Goal: Task Accomplishment & Management: Manage account settings

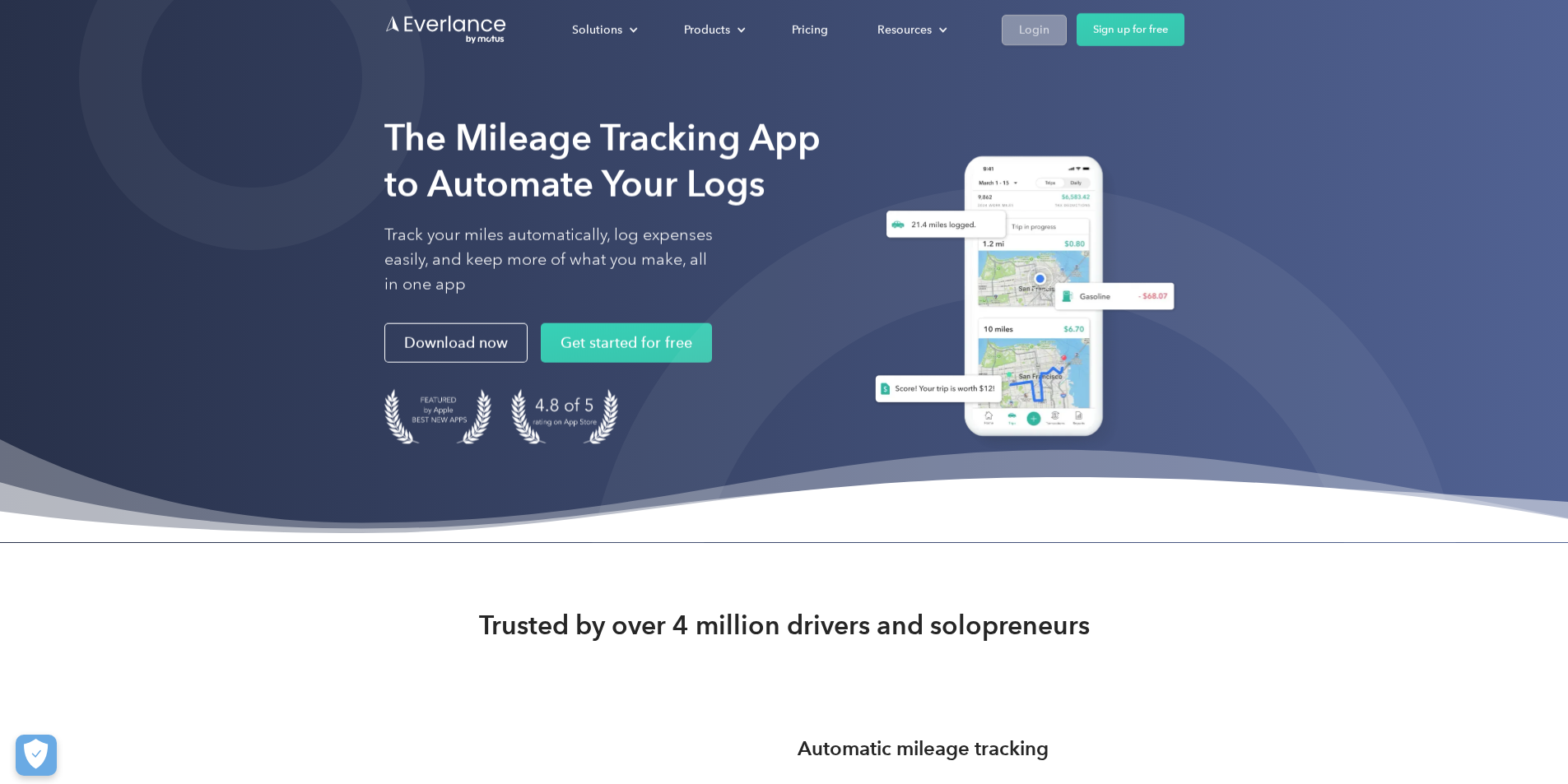
click at [1049, 20] on div "Login" at bounding box center [1034, 28] width 30 height 20
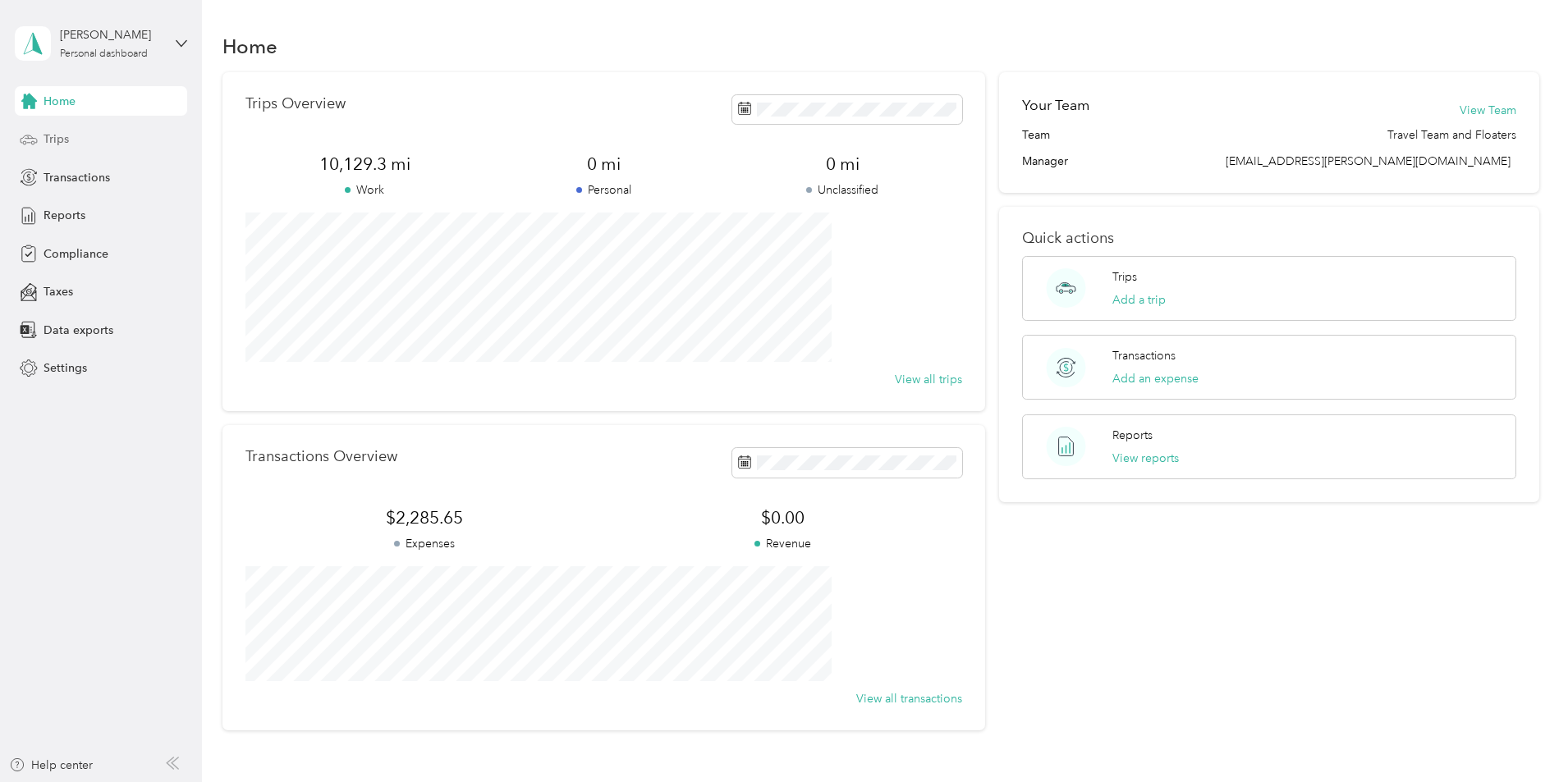
click at [59, 138] on span "Trips" at bounding box center [56, 139] width 26 height 18
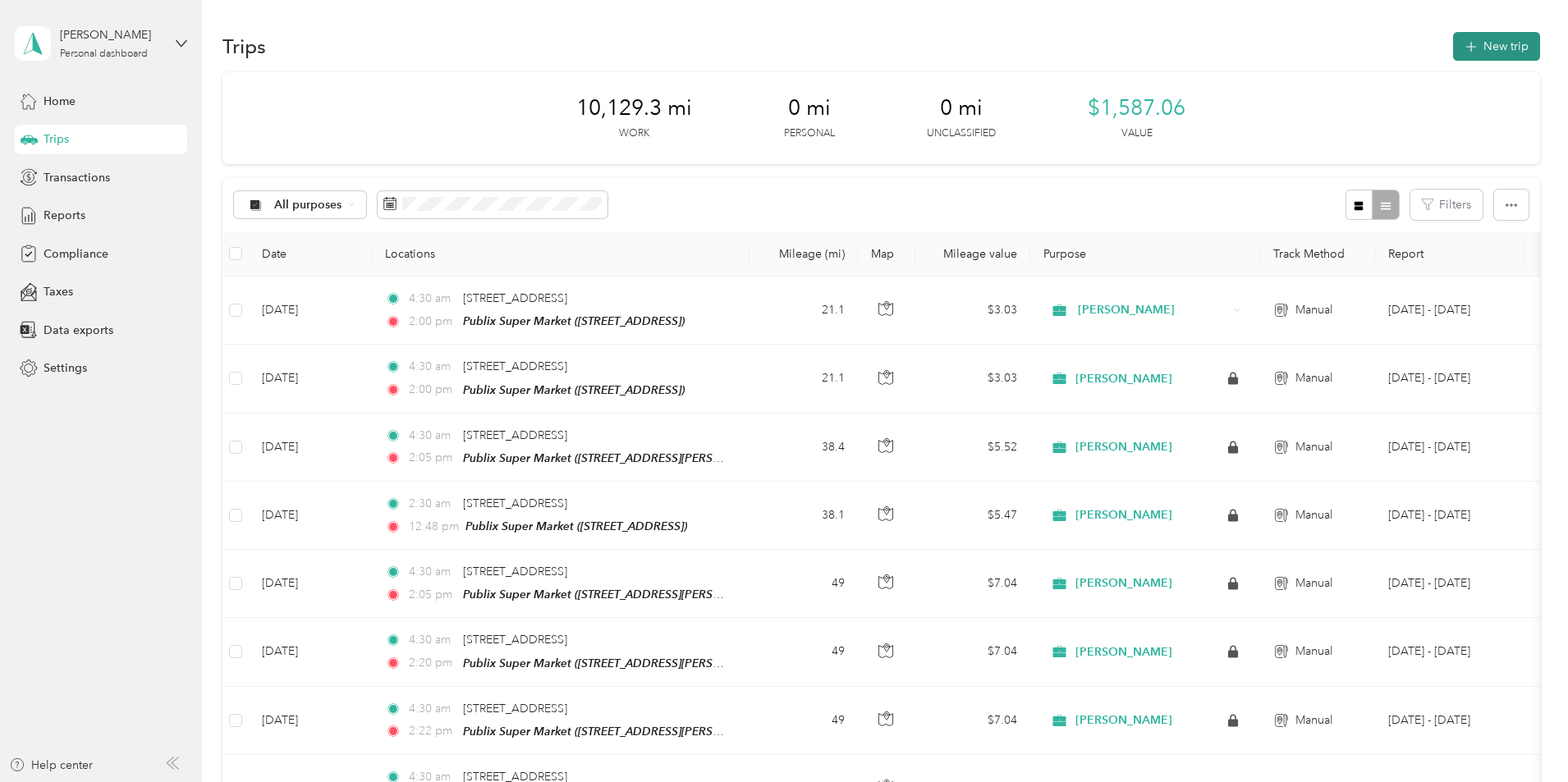
click at [1452, 37] on button "New trip" at bounding box center [1496, 46] width 87 height 29
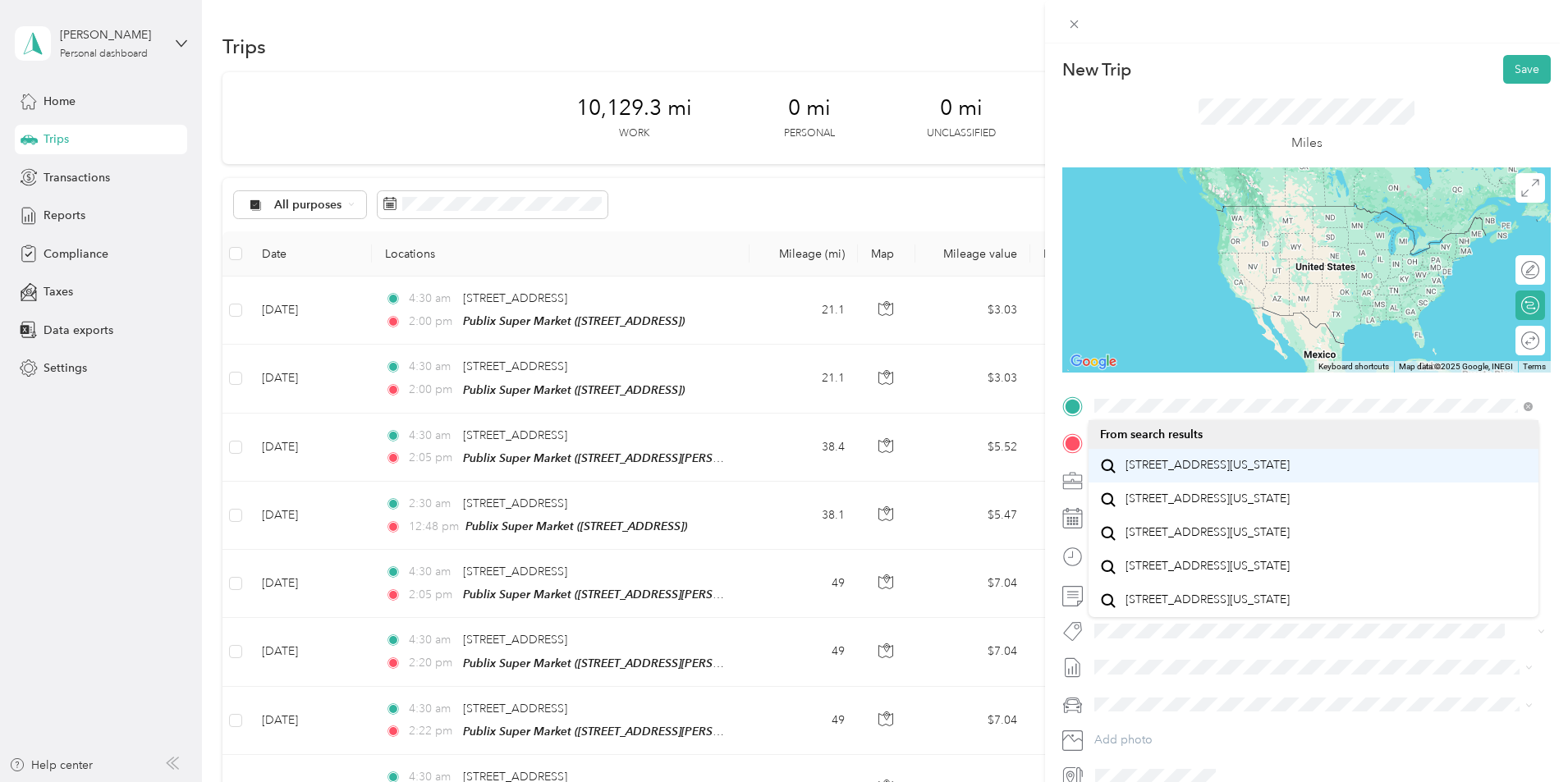
click at [1148, 471] on span "[STREET_ADDRESS][US_STATE]" at bounding box center [1207, 465] width 164 height 15
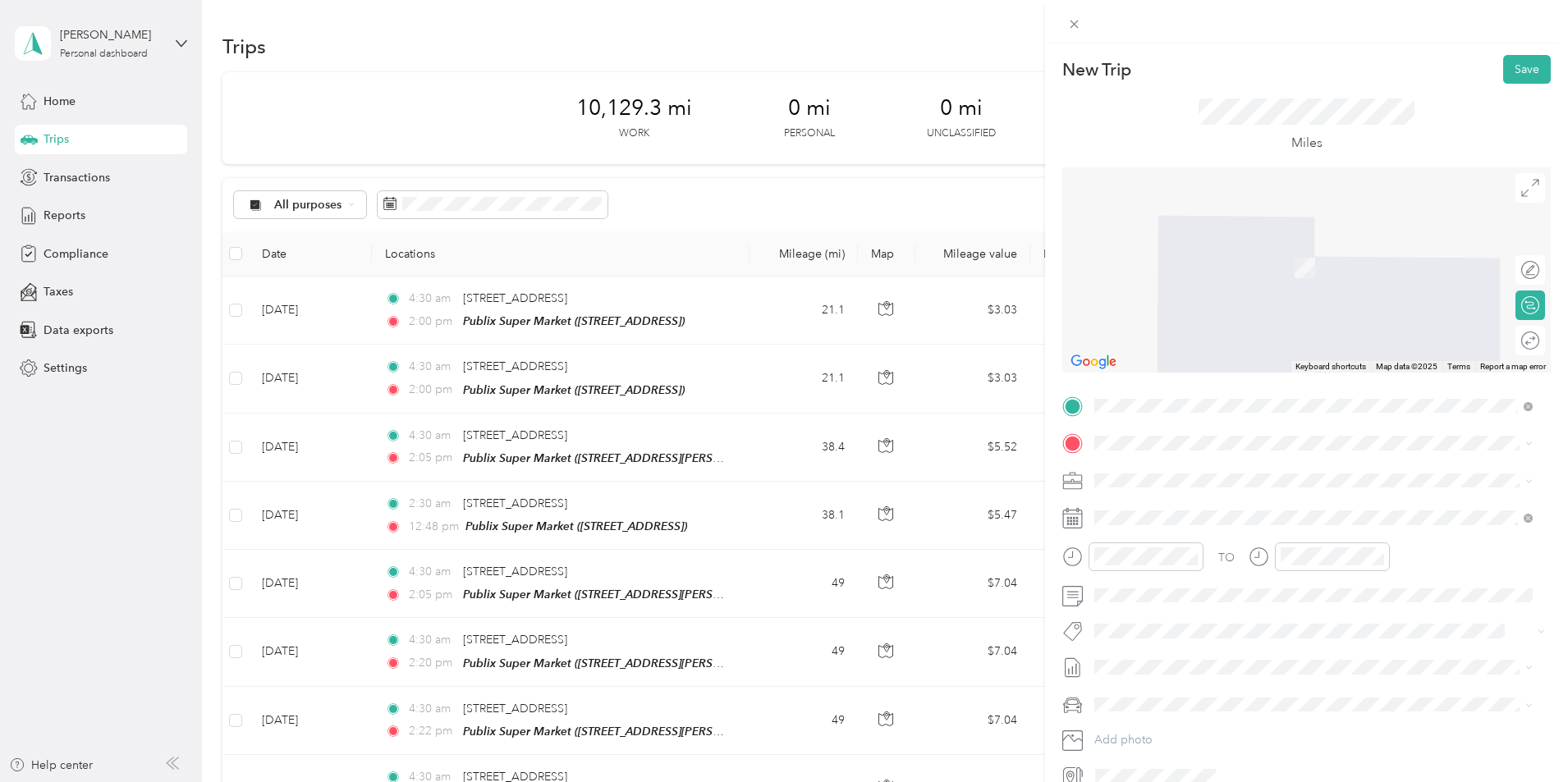
click at [1207, 512] on strong "Publix Super Market" at bounding box center [1236, 508] width 110 height 15
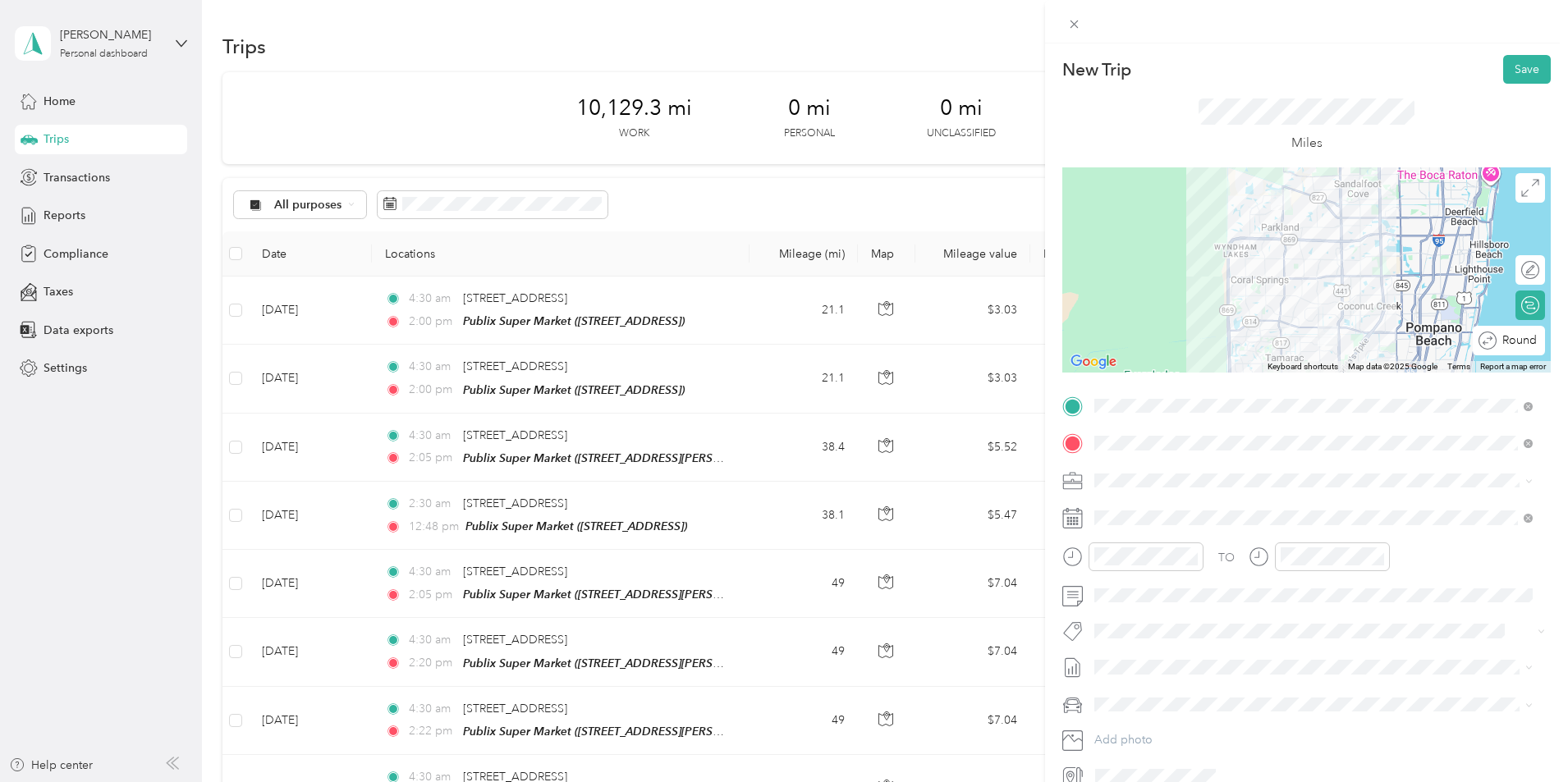
click at [1567, 343] on div at bounding box center [1588, 342] width 0 height 18
click at [1112, 384] on div "04" at bounding box center [1111, 383] width 40 height 23
click at [1159, 440] on div "30" at bounding box center [1158, 440] width 40 height 23
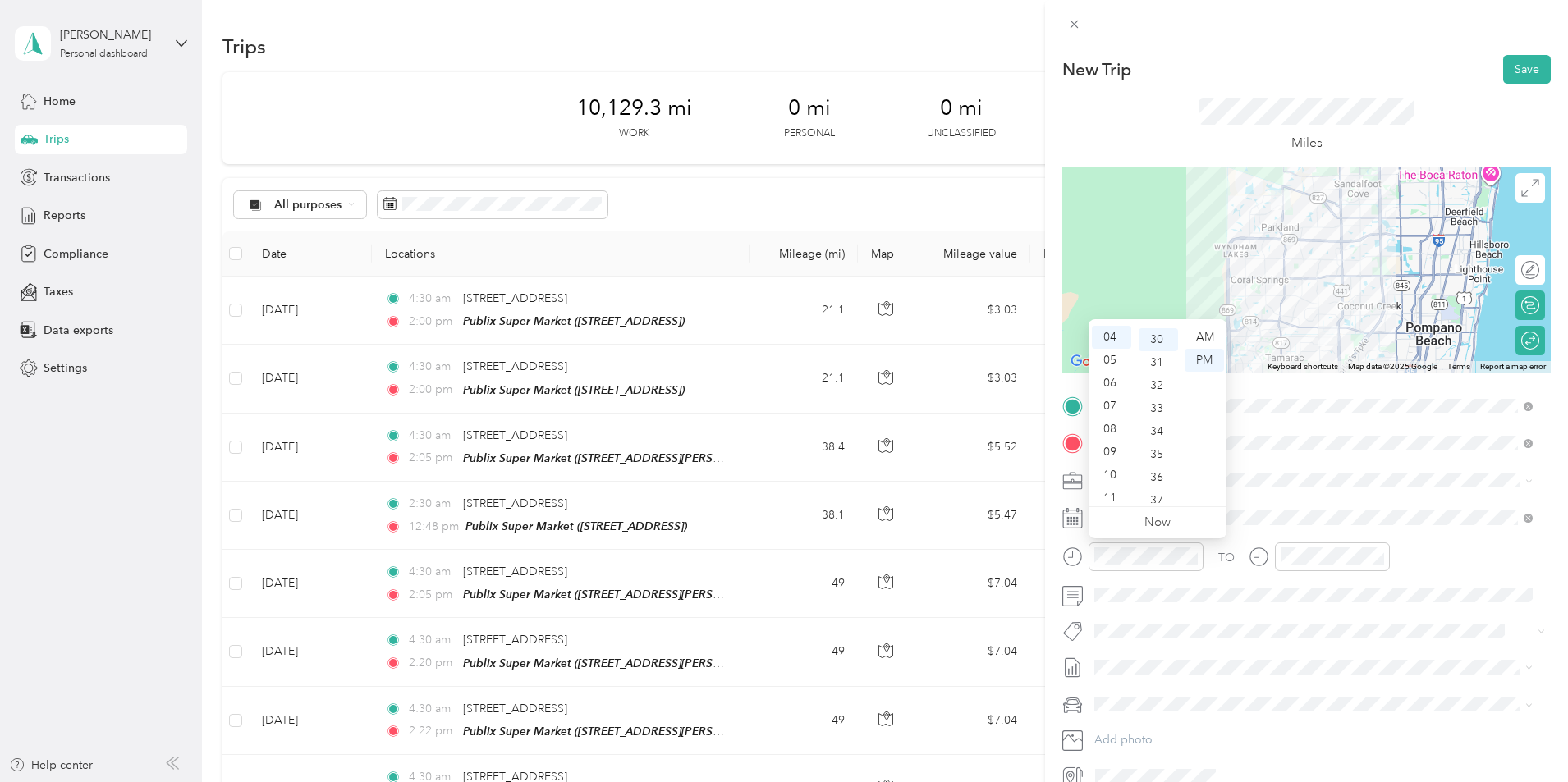
scroll to position [689, 0]
click at [1201, 337] on div "AM" at bounding box center [1204, 337] width 40 height 23
click at [1507, 76] on button "Save" at bounding box center [1527, 69] width 48 height 29
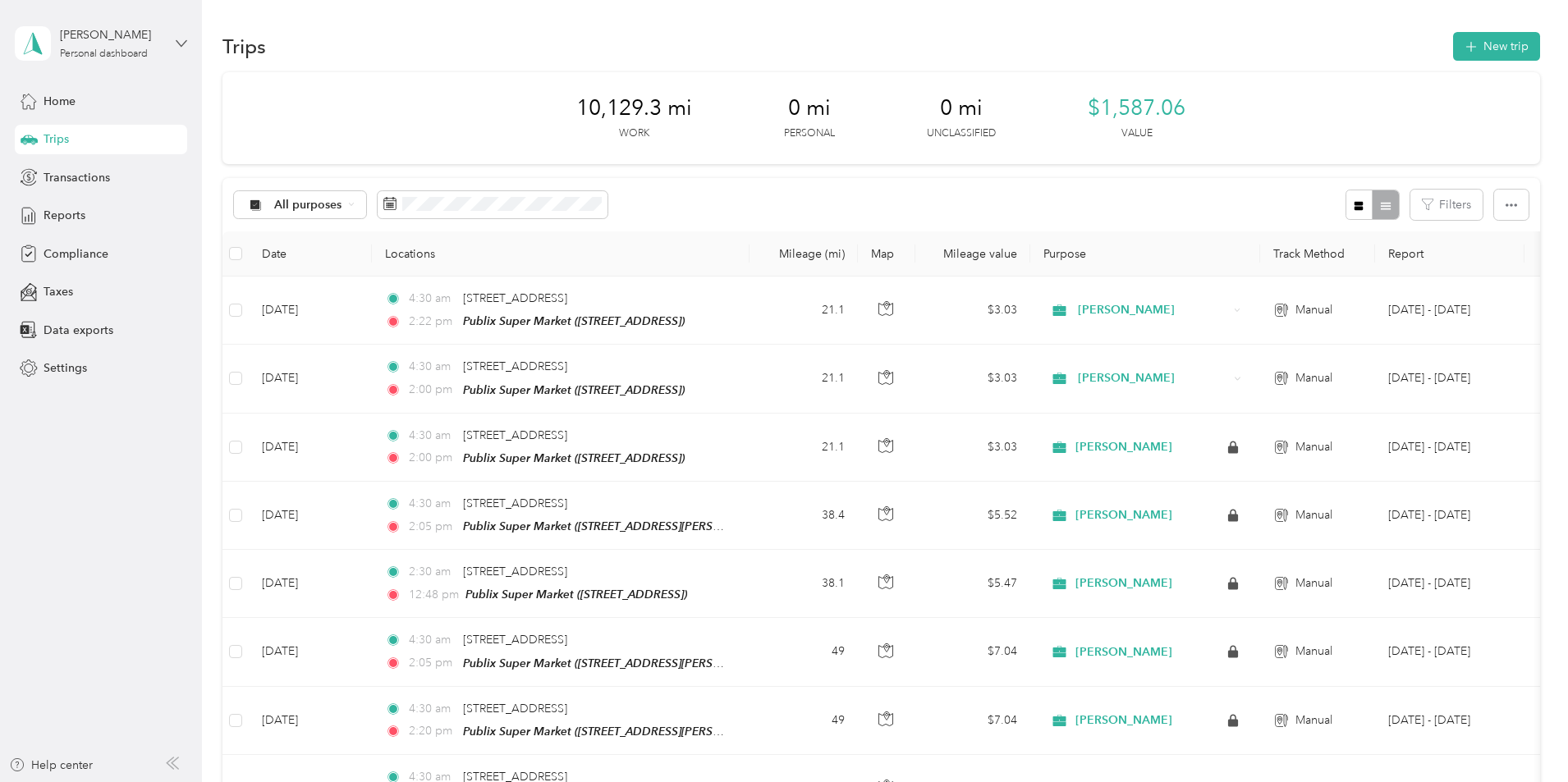
click at [178, 41] on icon at bounding box center [181, 43] width 11 height 11
click at [82, 137] on div "Log out" at bounding box center [234, 135] width 416 height 29
